Goal: Use online tool/utility: Utilize a website feature to perform a specific function

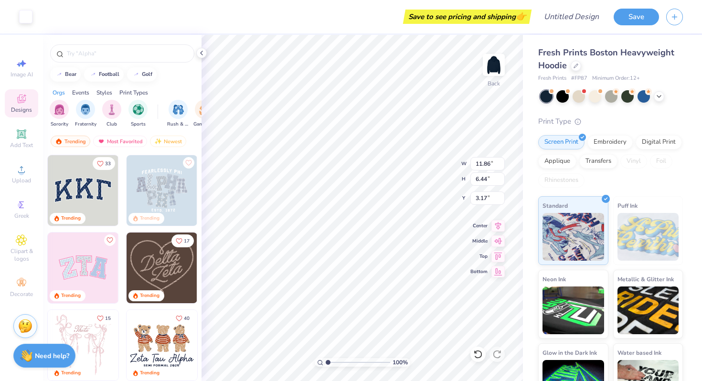
type input "9.13"
type input "3.48"
type input "7.51"
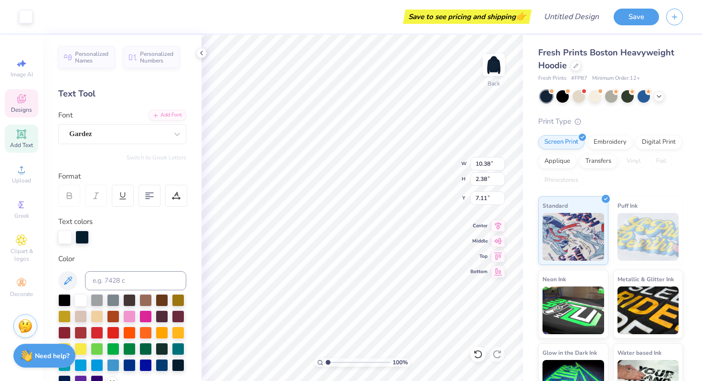
type input "6.75"
click at [427, 174] on div "100 % Back W 11.86 11.86 " H 6.44 6.44 " Y 3.17 3.17 " Center Middle Top Bottom" at bounding box center [363, 208] width 322 height 346
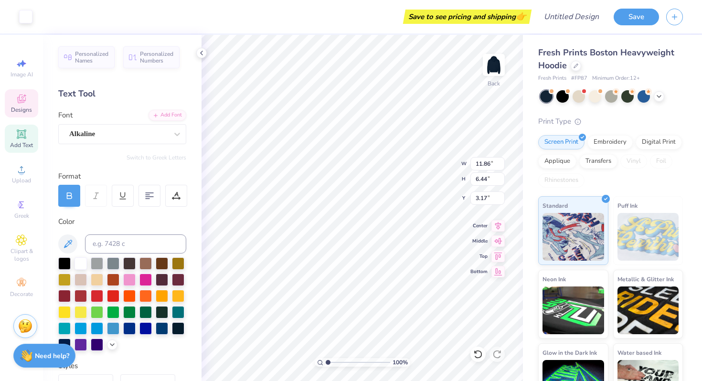
type input "9.45"
type input "5.13"
type input "4.47"
type input "3.00"
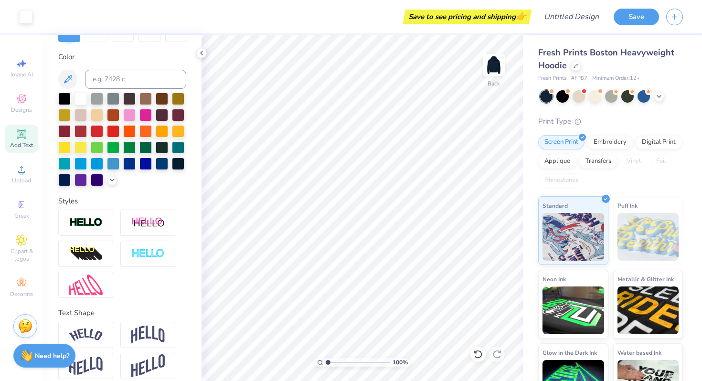
scroll to position [174, 0]
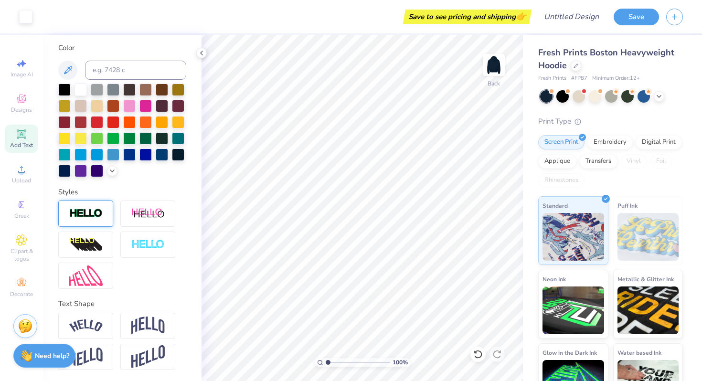
click at [109, 215] on div at bounding box center [85, 214] width 55 height 26
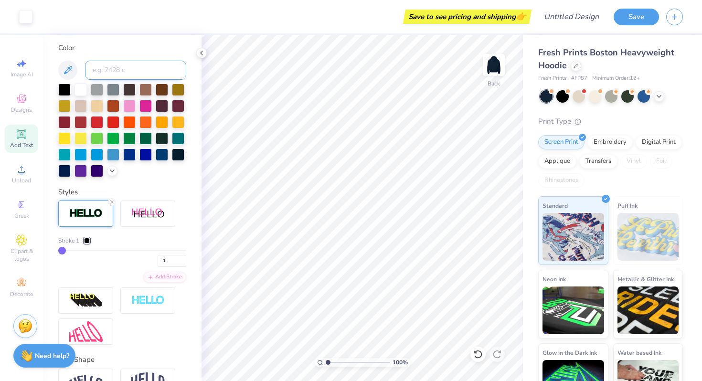
click at [141, 62] on input at bounding box center [135, 70] width 101 height 19
click at [83, 86] on div at bounding box center [81, 89] width 12 height 12
click at [109, 68] on input at bounding box center [135, 70] width 101 height 19
type input "C"
click at [28, 138] on div "Add Text" at bounding box center [21, 139] width 33 height 28
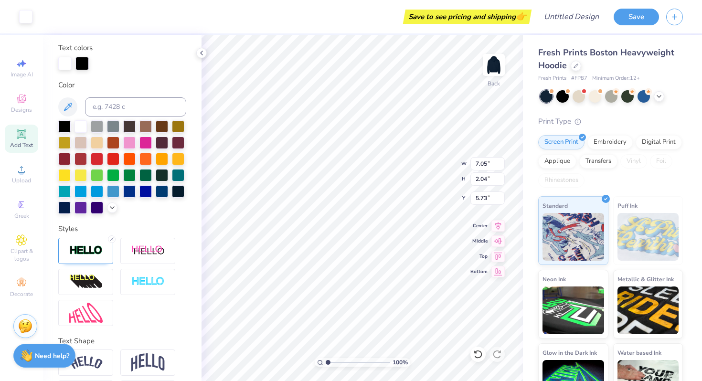
type input "7.09"
type input "2.08"
type input "5.71"
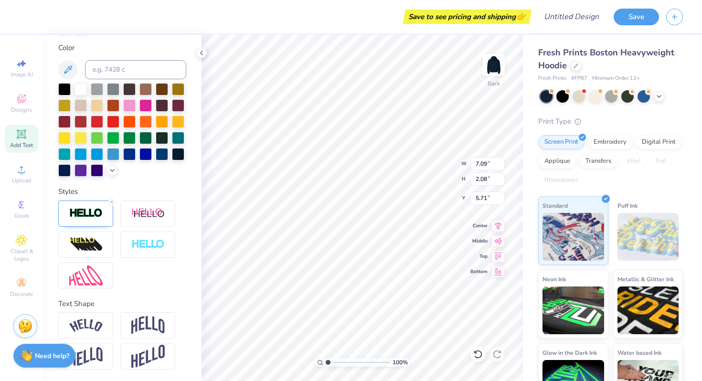
scroll to position [0, 0]
type textarea "Class of 2028"
click at [496, 225] on icon at bounding box center [498, 224] width 13 height 11
type input "11.02"
type input "5.57"
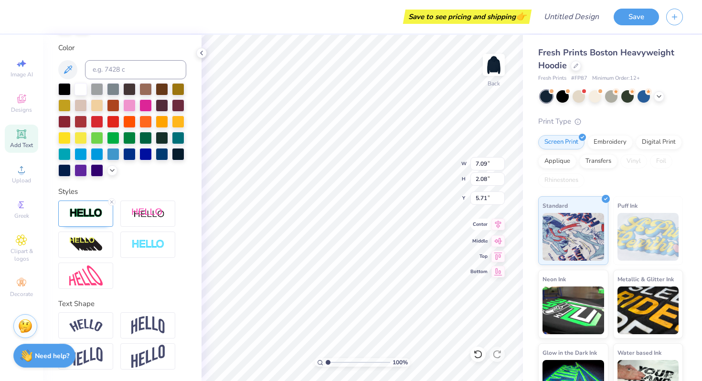
type input "3.96"
click at [498, 224] on icon at bounding box center [498, 224] width 13 height 11
click at [501, 224] on icon at bounding box center [498, 224] width 13 height 11
click at [498, 239] on icon at bounding box center [499, 240] width 8 height 6
type input "6.75"
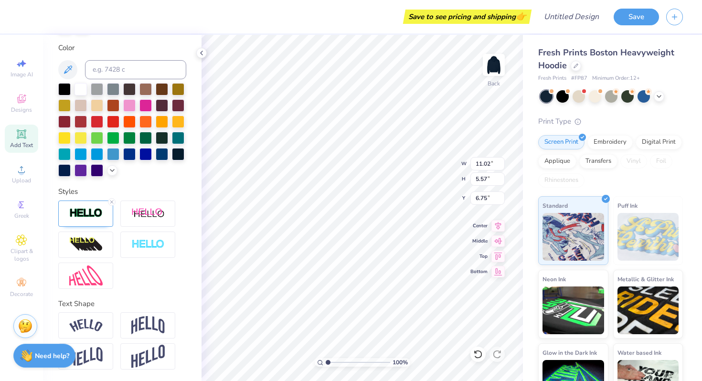
type input "10.85"
type input "5.49"
click at [503, 238] on icon at bounding box center [498, 239] width 13 height 11
type input "4.01"
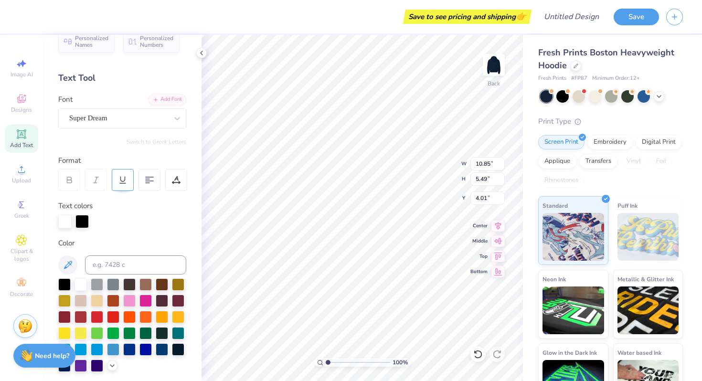
scroll to position [2, 0]
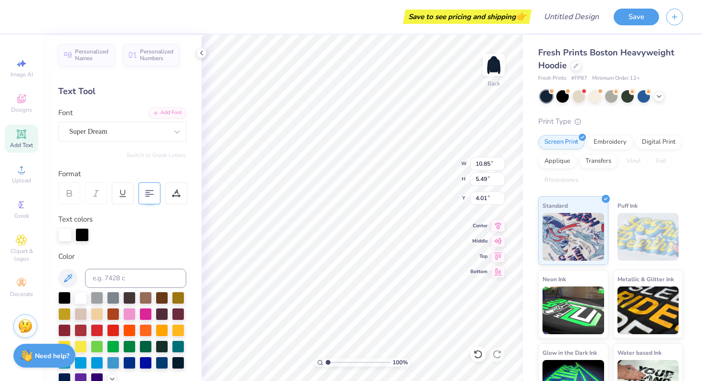
click at [159, 192] on div at bounding box center [150, 194] width 22 height 22
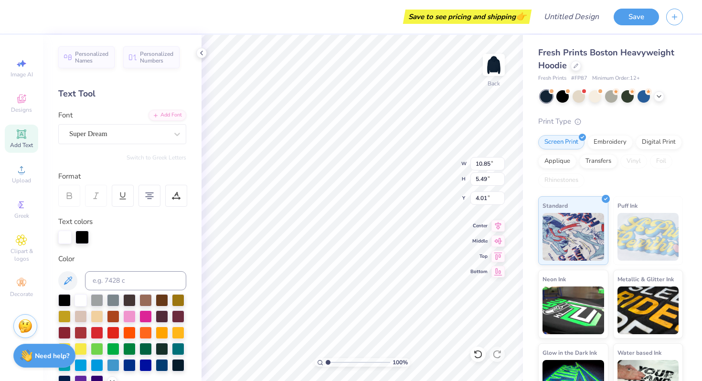
type input "2.64"
type input "7.81"
type input "3.95"
type input "3.86"
click at [440, 173] on div "100 % Back W 7.81 H 3.95 Y 3.86 Center Middle Top Bottom" at bounding box center [363, 208] width 322 height 346
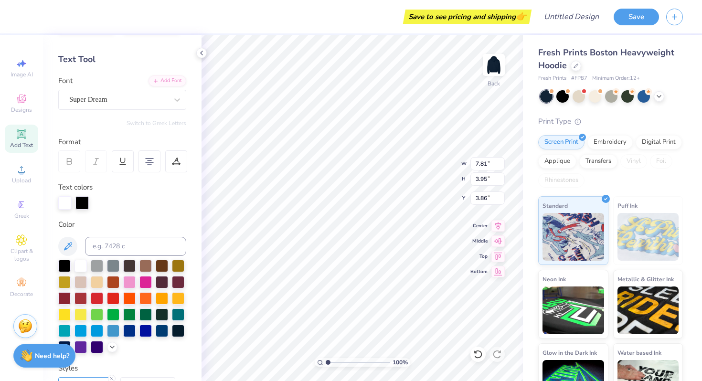
scroll to position [33, 0]
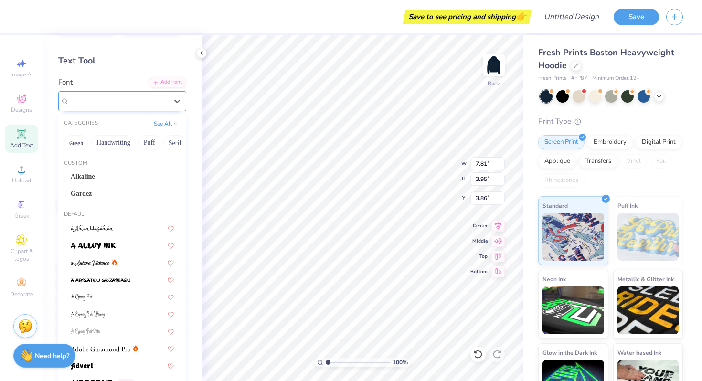
click at [101, 97] on div "Super Dream" at bounding box center [118, 101] width 100 height 15
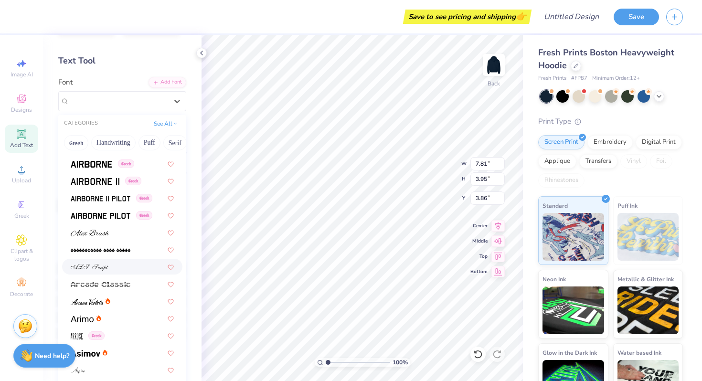
scroll to position [221, 0]
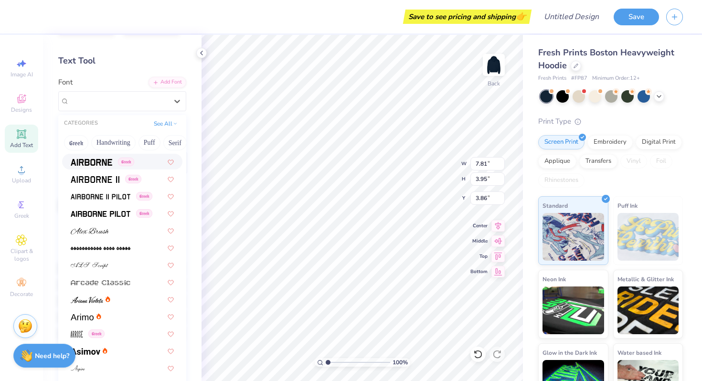
click at [105, 167] on div "Greek" at bounding box center [122, 162] width 120 height 16
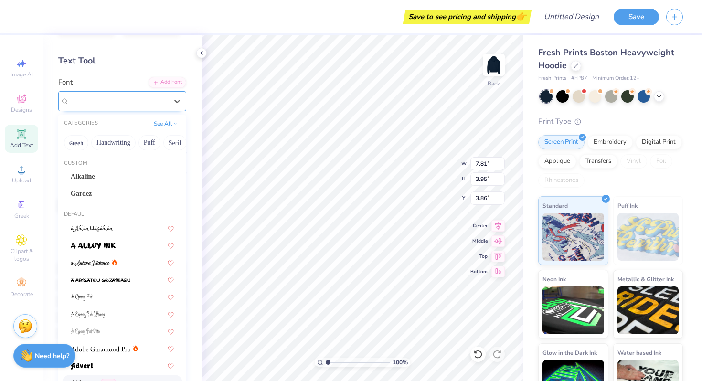
click at [101, 106] on div "Airborne Greek" at bounding box center [118, 101] width 100 height 15
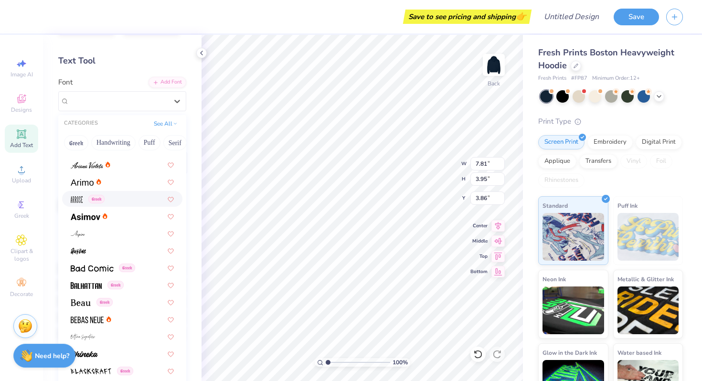
scroll to position [359, 0]
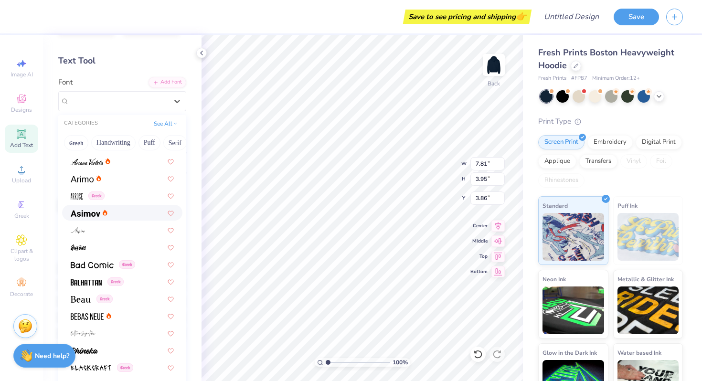
click at [110, 215] on div at bounding box center [122, 213] width 103 height 10
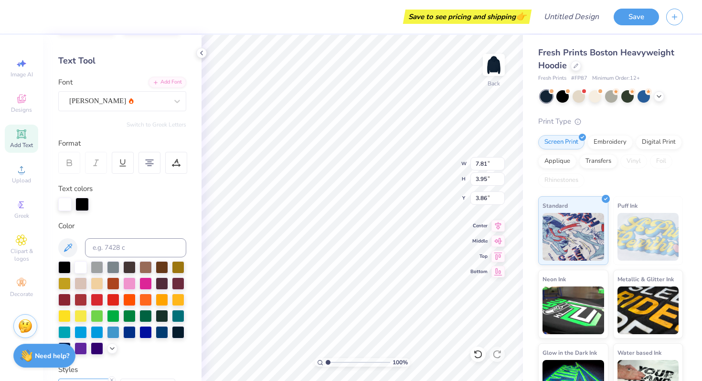
click at [131, 90] on div "[PERSON_NAME]" at bounding box center [122, 94] width 128 height 34
click at [130, 98] on div "[PERSON_NAME]" at bounding box center [118, 101] width 100 height 15
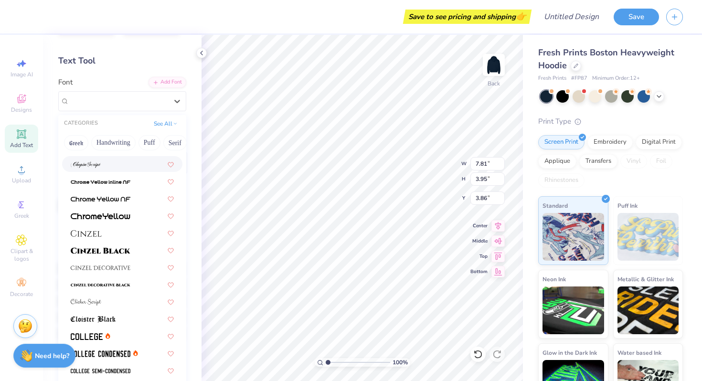
scroll to position [1185, 0]
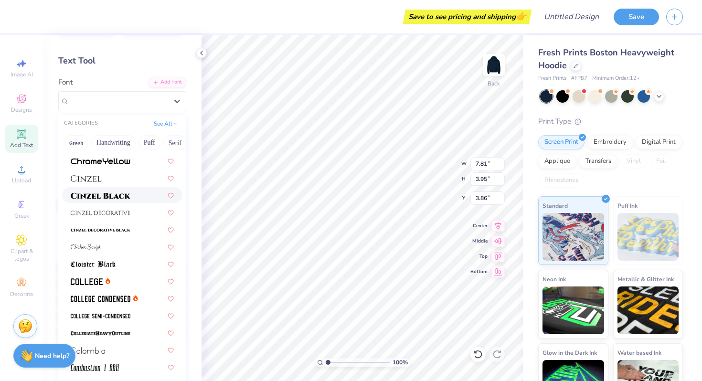
click at [130, 197] on img at bounding box center [101, 196] width 60 height 7
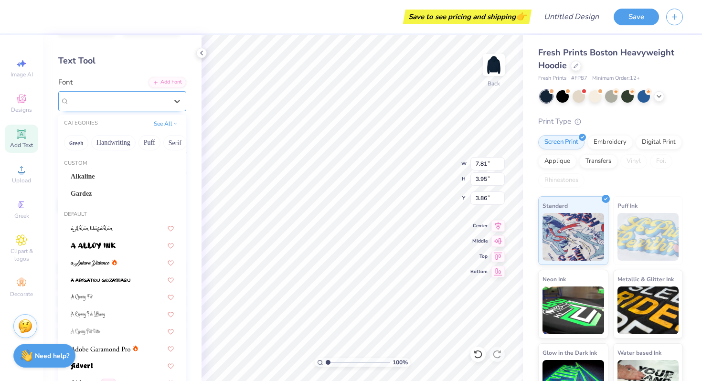
click at [130, 99] on div "Cinzel" at bounding box center [118, 101] width 100 height 15
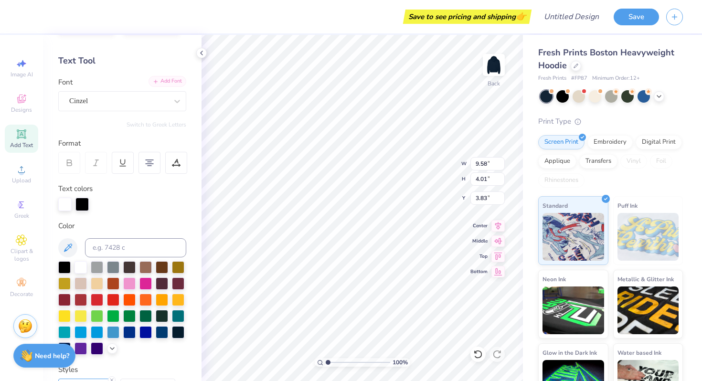
type input "6.76"
type input "2.83"
type input "3.92"
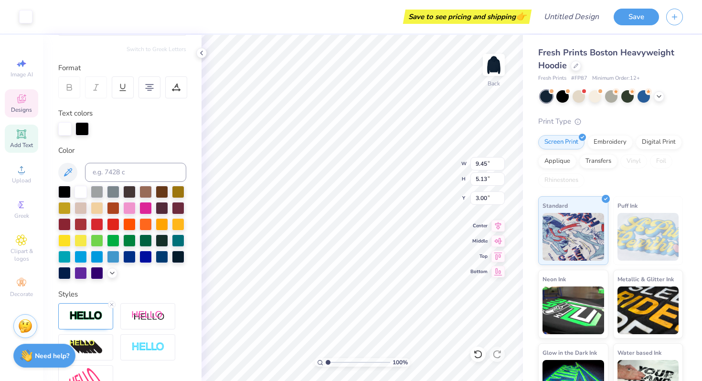
scroll to position [111, 0]
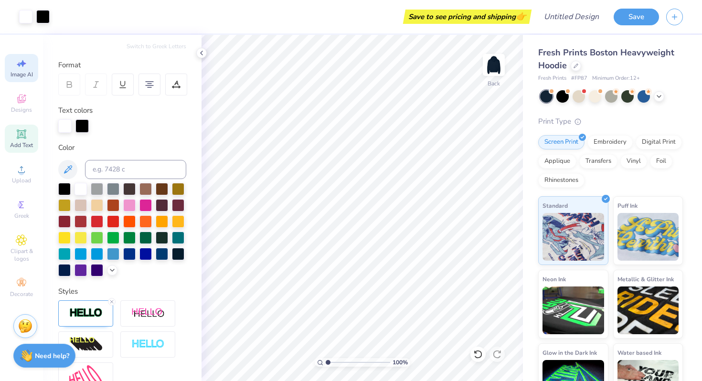
click at [31, 64] on div "Image AI" at bounding box center [21, 68] width 33 height 28
select select "4"
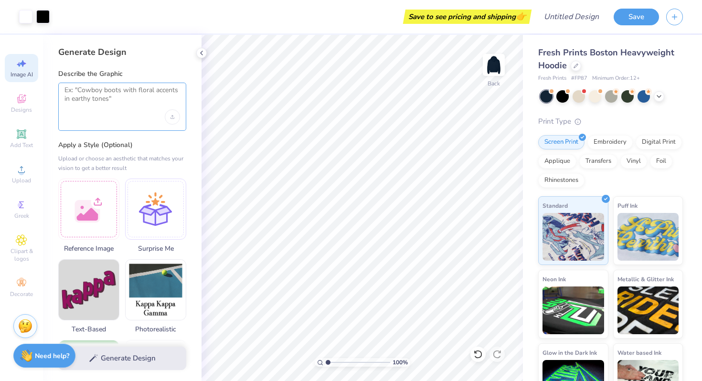
click at [126, 107] on textarea at bounding box center [123, 98] width 116 height 24
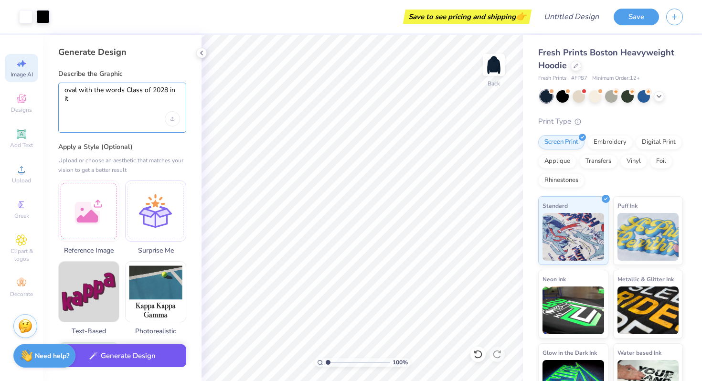
type textarea "oval with the words Class of 2028 in it"
click at [110, 354] on button "Generate Design" at bounding box center [122, 355] width 128 height 23
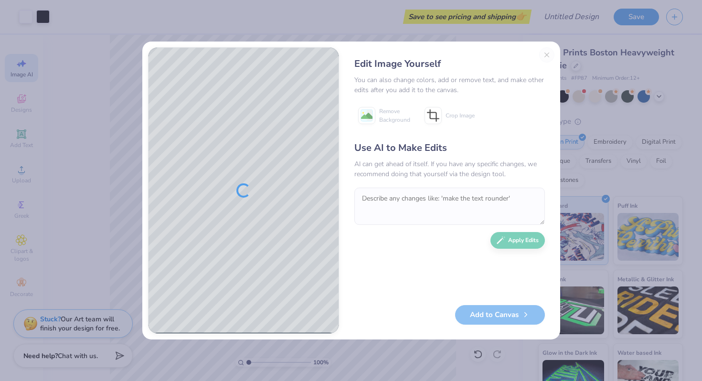
click at [255, 123] on div at bounding box center [244, 191] width 190 height 286
click at [252, 201] on div at bounding box center [244, 191] width 190 height 286
click at [549, 54] on div "Edit Image Yourself You can also change colors, add or remove text, and make ot…" at bounding box center [450, 190] width 210 height 287
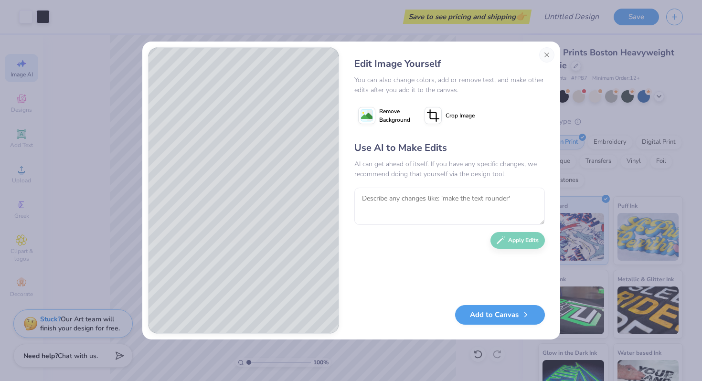
click at [538, 66] on div "Edit Image Yourself" at bounding box center [450, 64] width 191 height 14
click at [544, 59] on button "Close" at bounding box center [546, 54] width 15 height 15
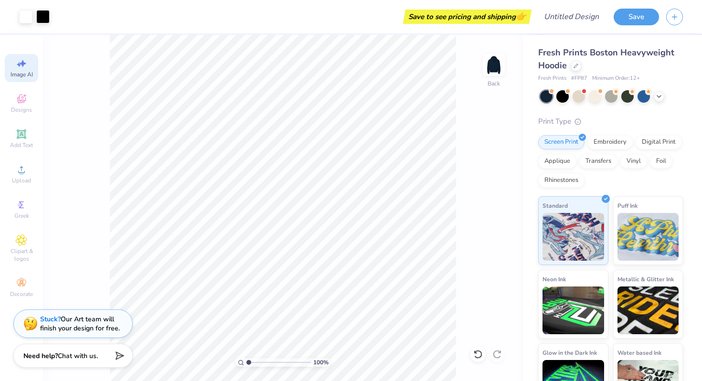
scroll to position [0, 22]
